Goal: Information Seeking & Learning: Learn about a topic

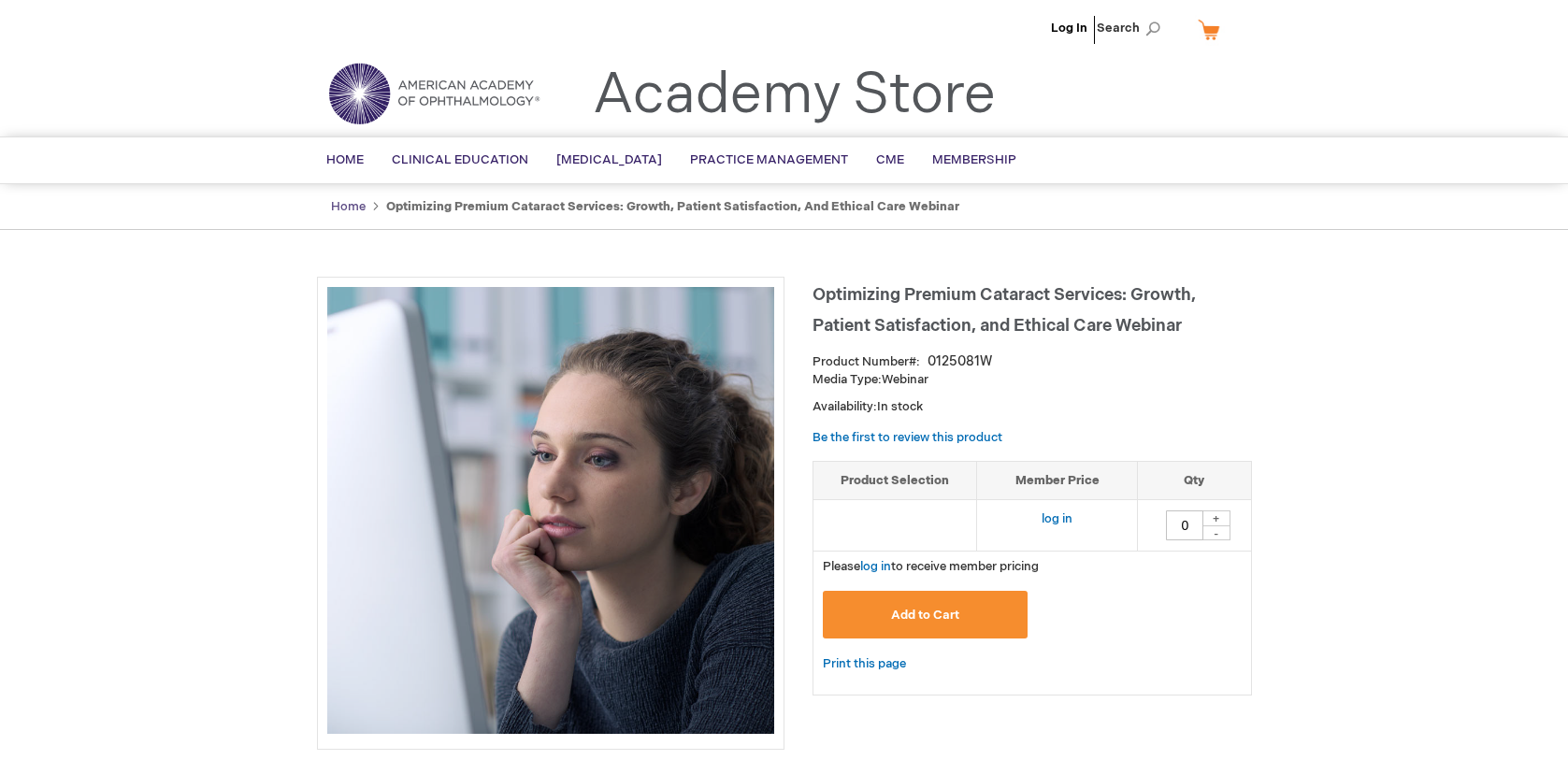
click at [343, 209] on link "Home" at bounding box center [348, 207] width 34 height 15
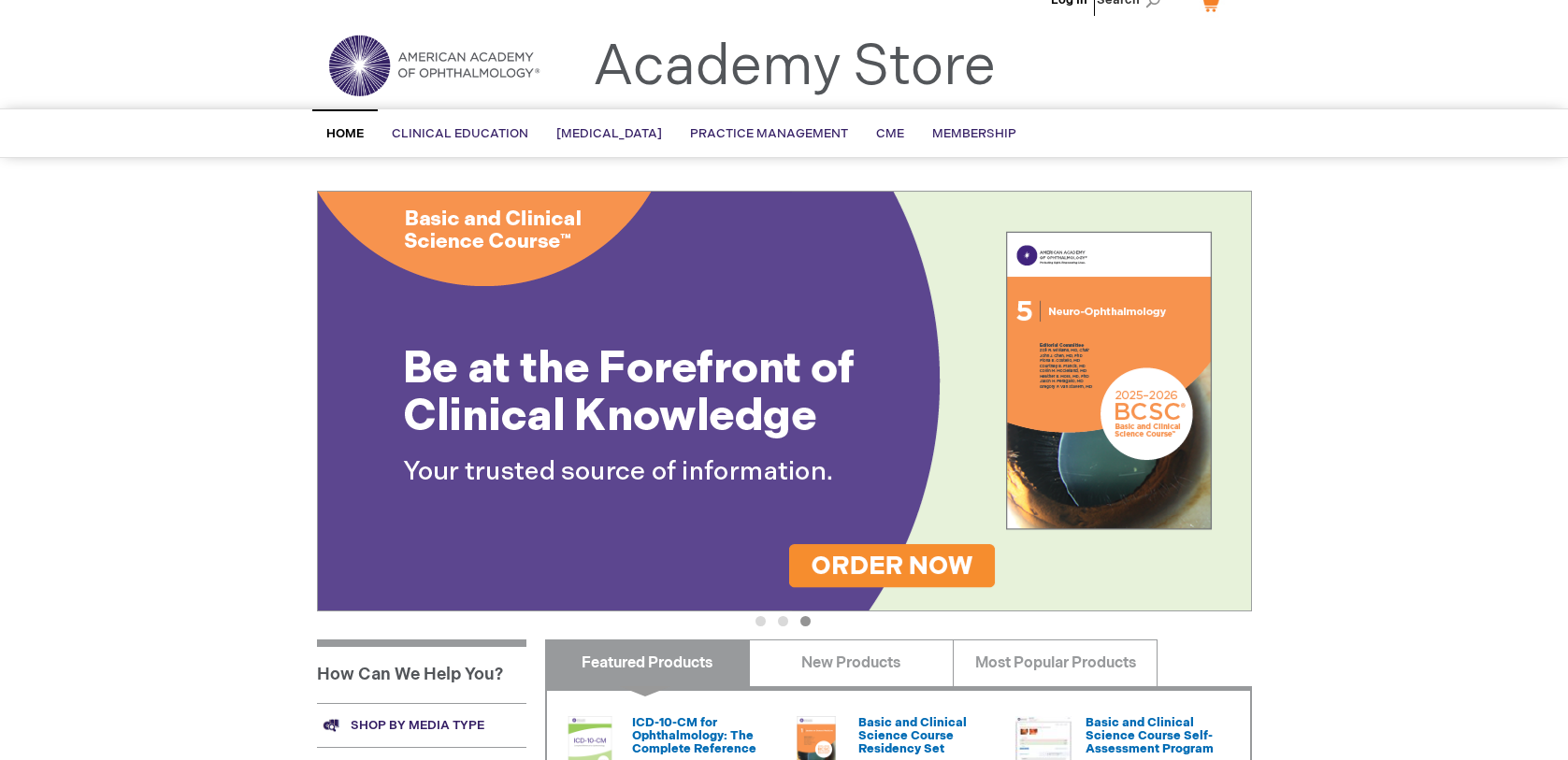
scroll to position [28, 0]
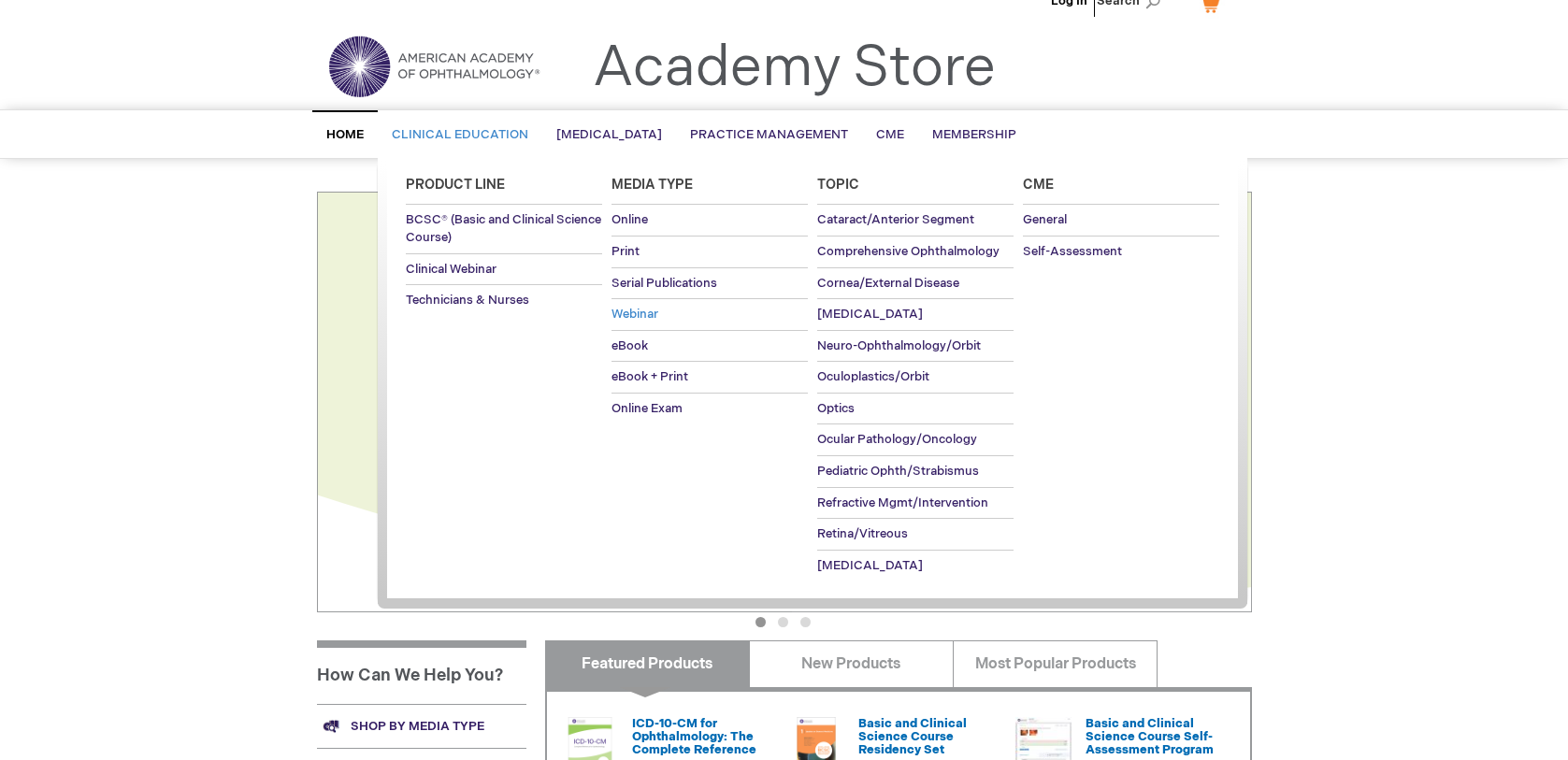
click at [628, 315] on span "Webinar" at bounding box center [635, 314] width 46 height 15
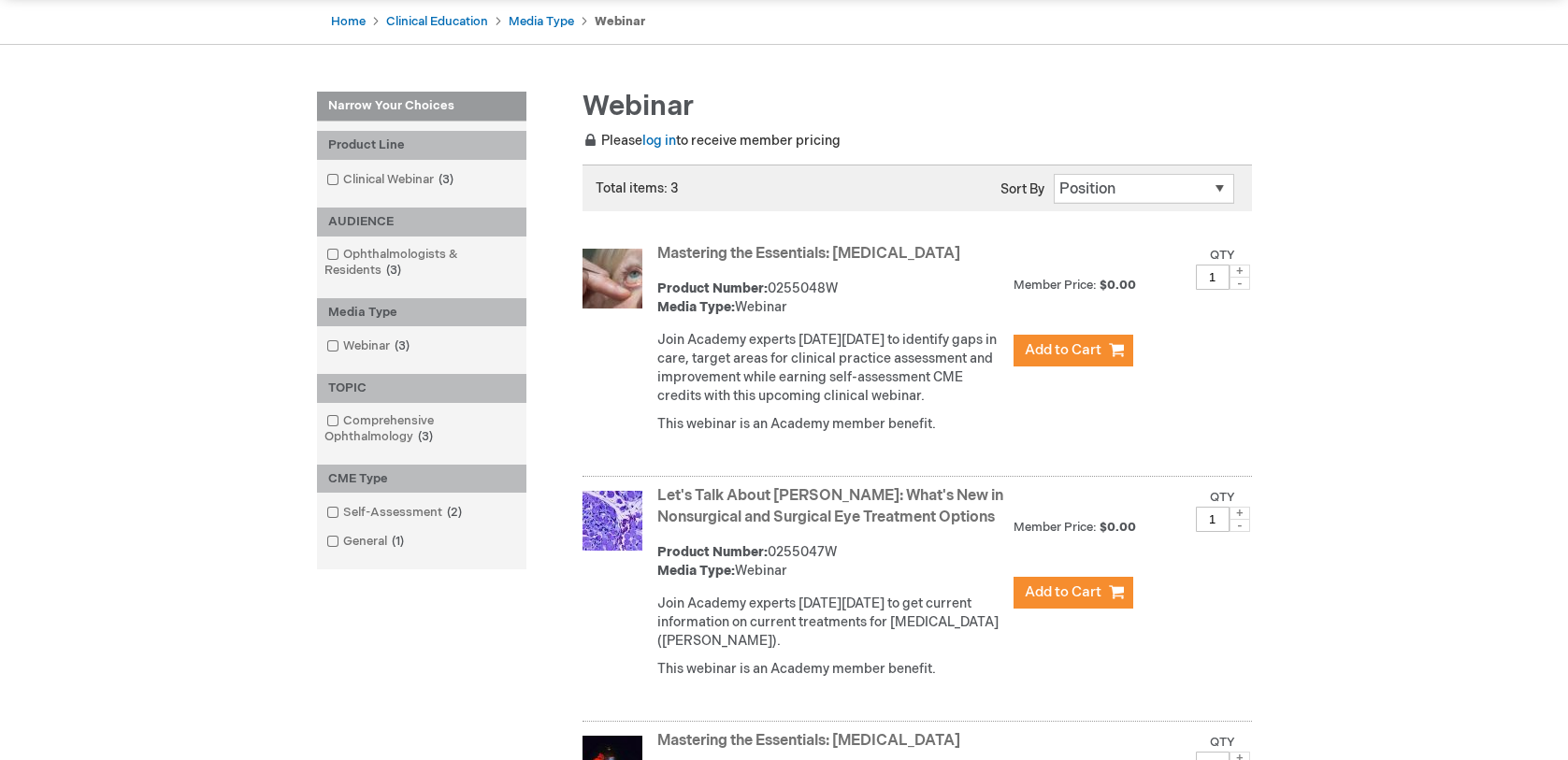
scroll to position [97, 0]
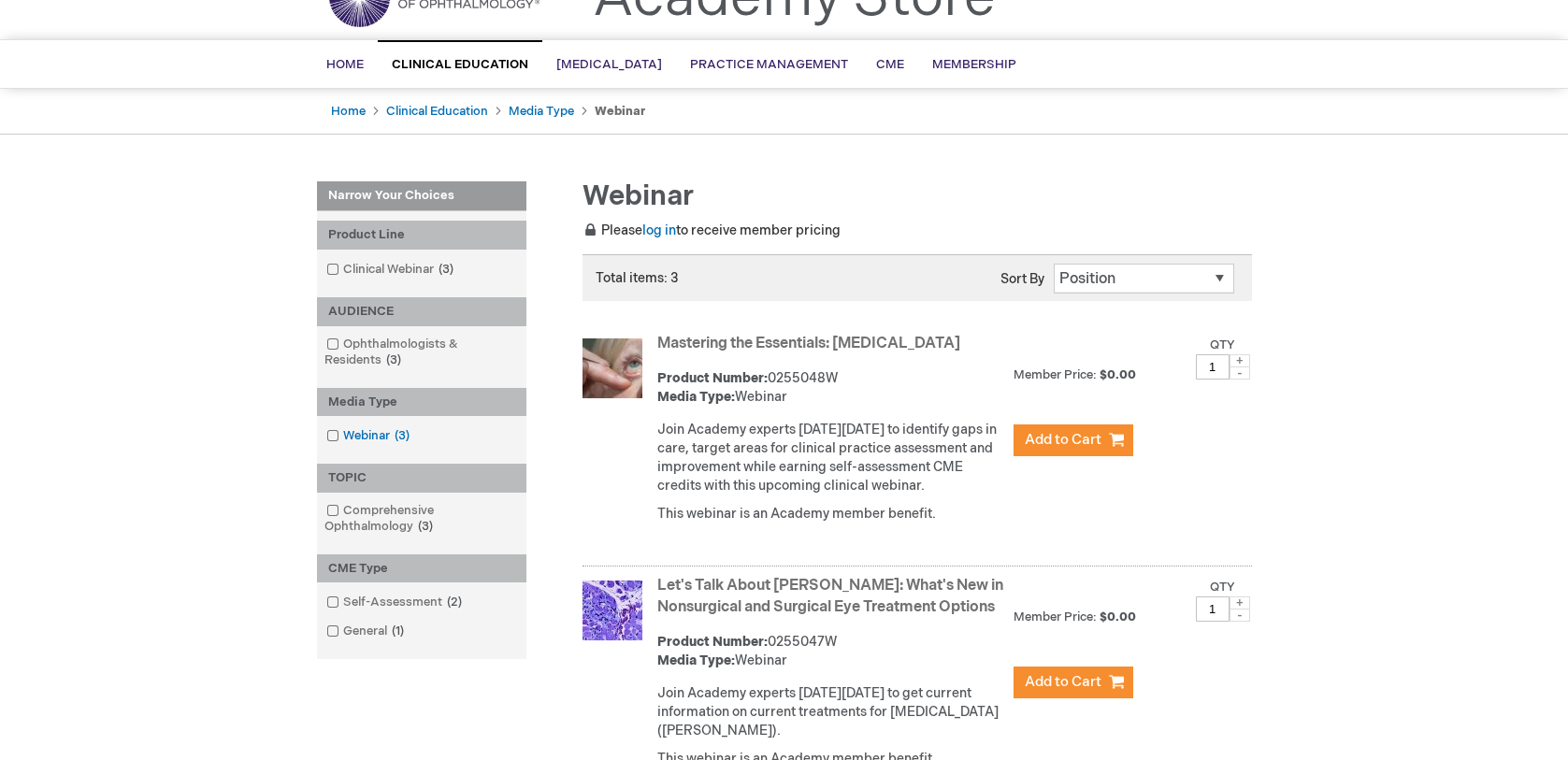
click at [343, 433] on span at bounding box center [343, 436] width 0 height 15
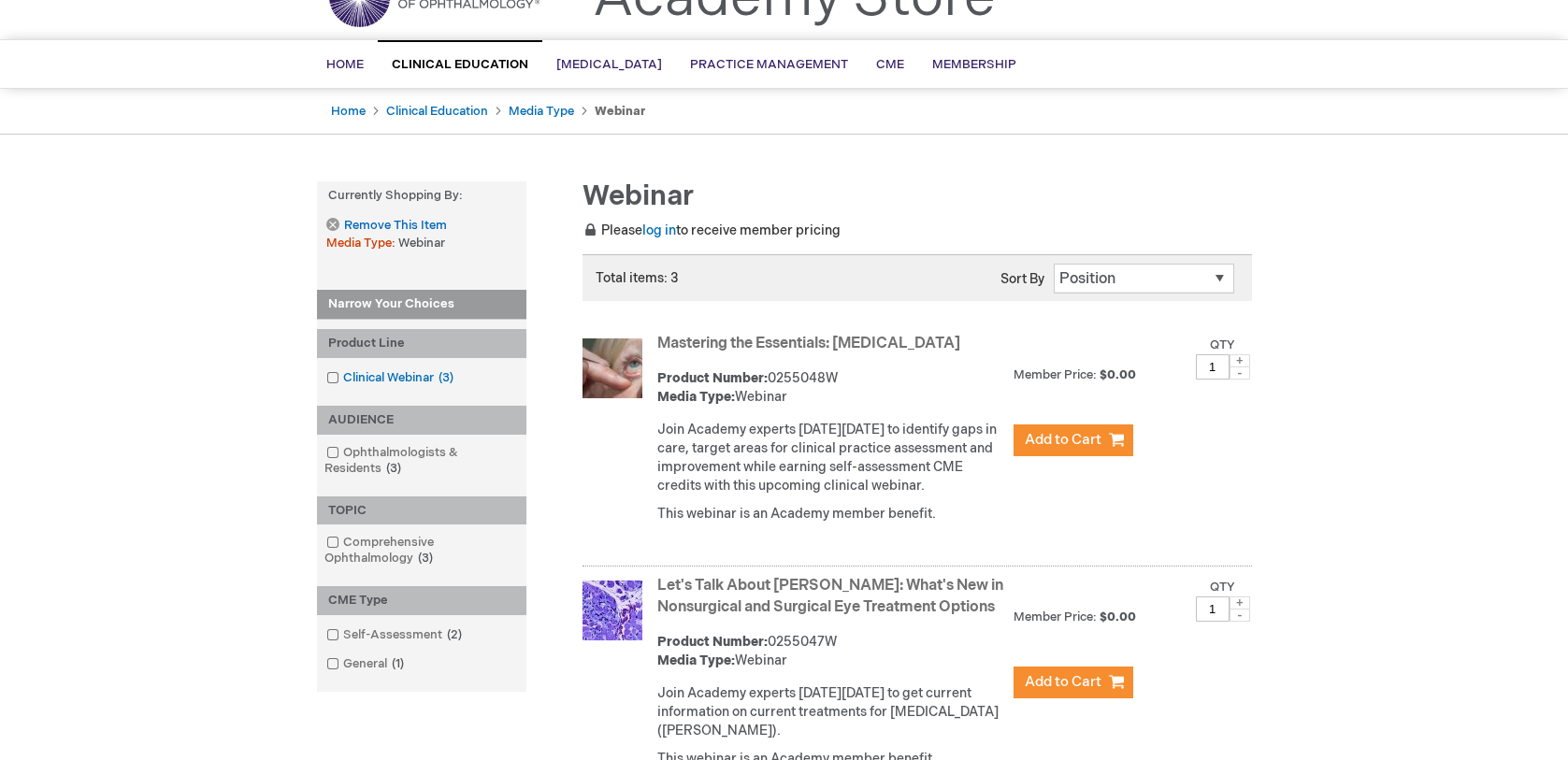
click at [357, 371] on link "Clinical Webinar 3 items" at bounding box center [391, 378] width 139 height 18
